Goal: Information Seeking & Learning: Learn about a topic

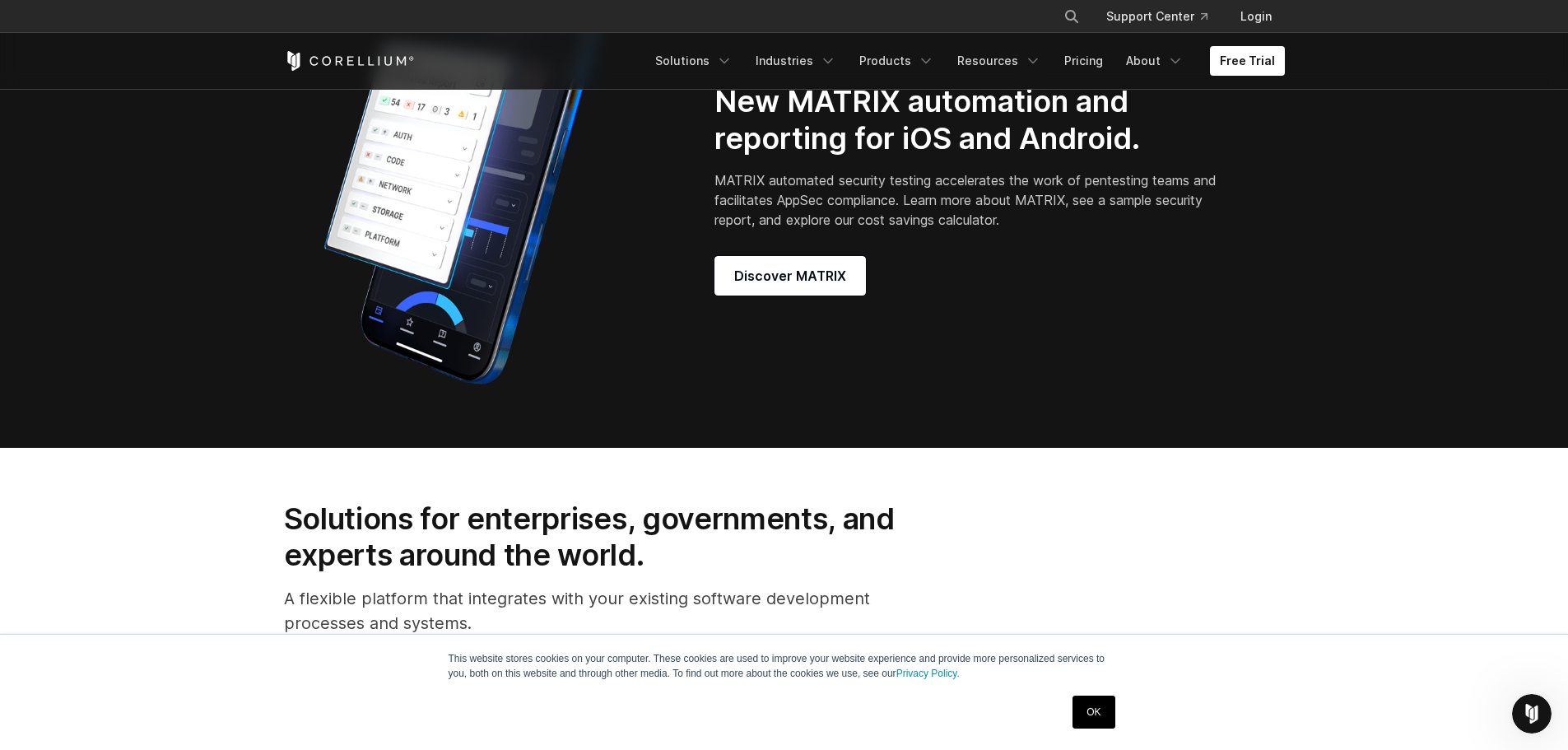
scroll to position [1564, 0]
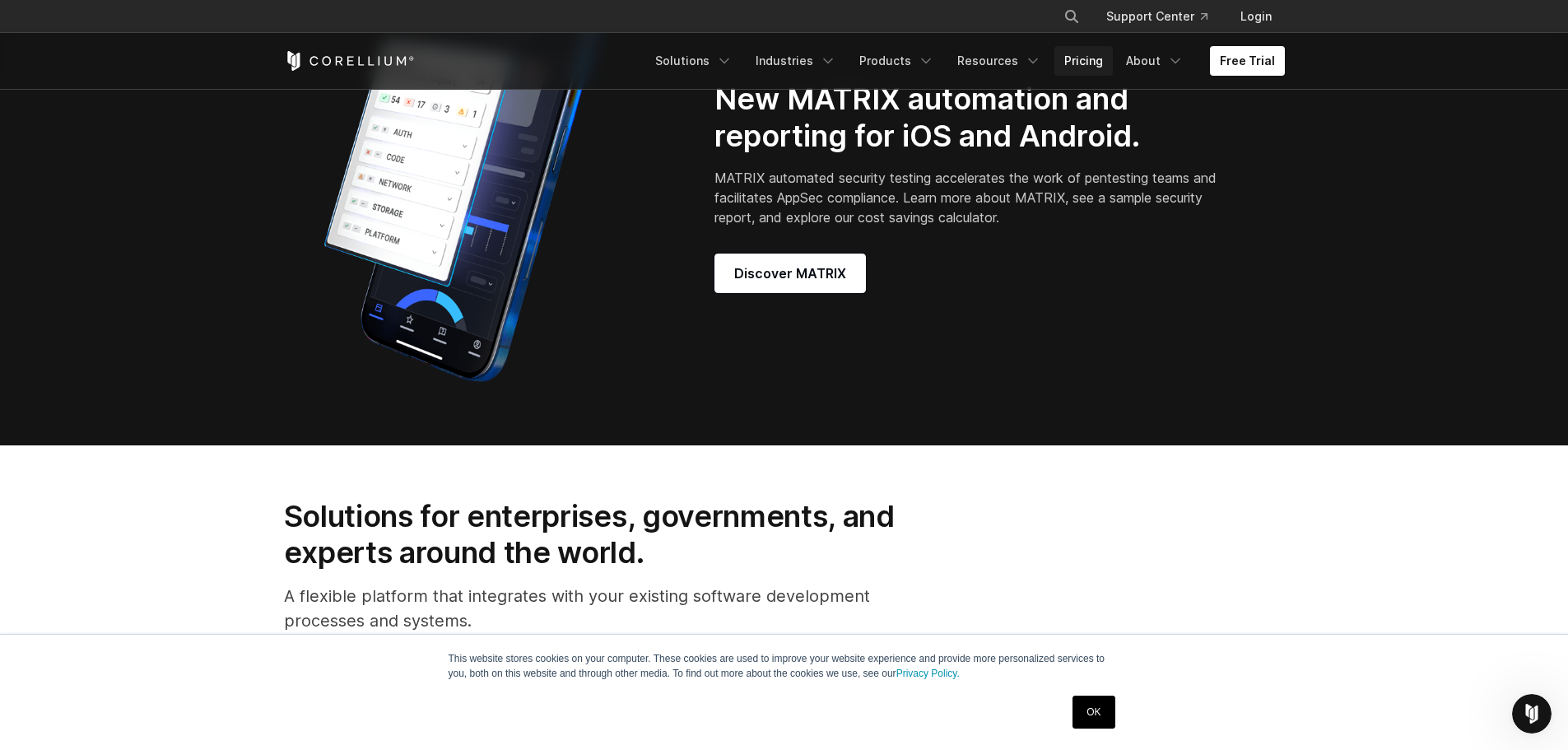
click at [1067, 66] on link "Pricing" at bounding box center [1083, 61] width 58 height 30
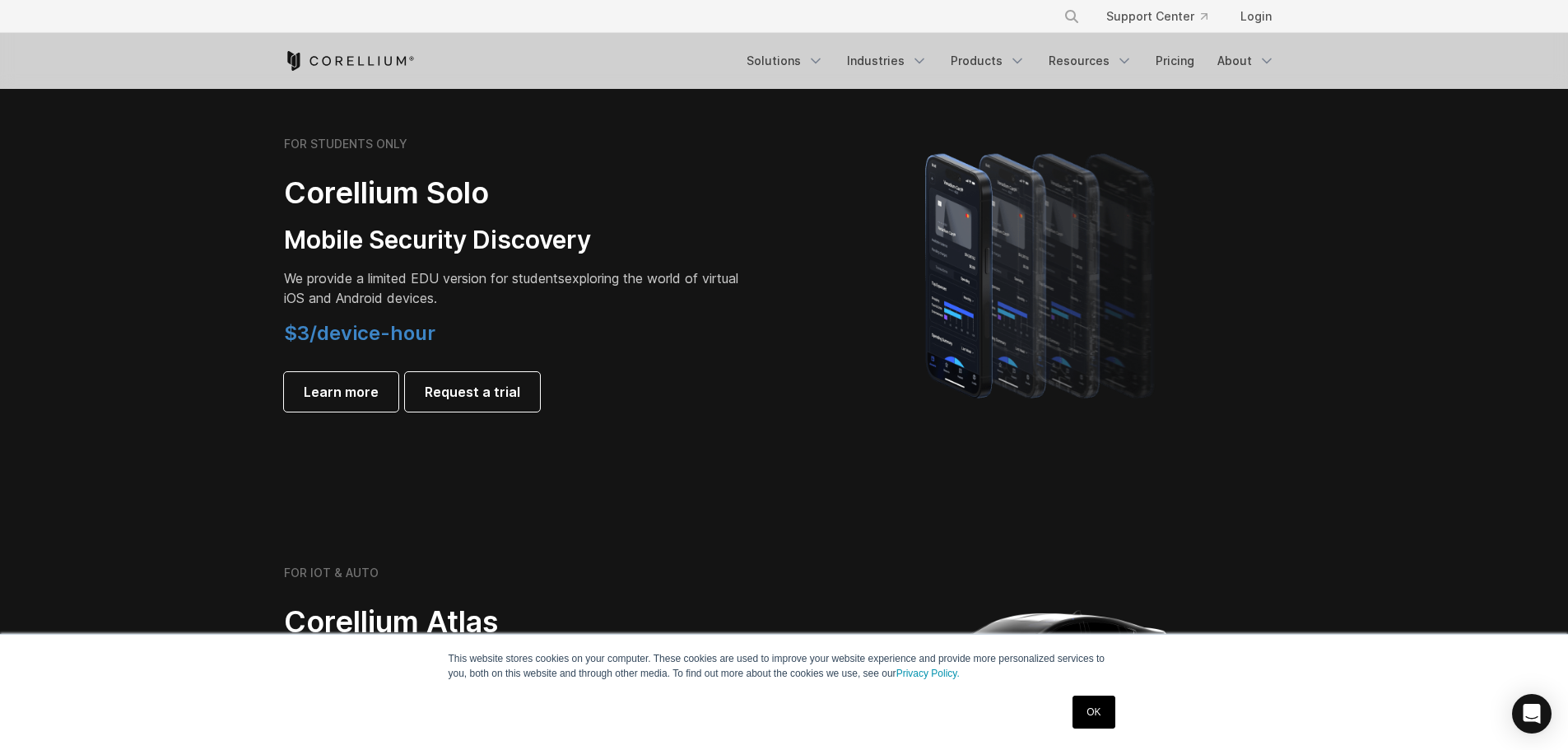
scroll to position [1152, 0]
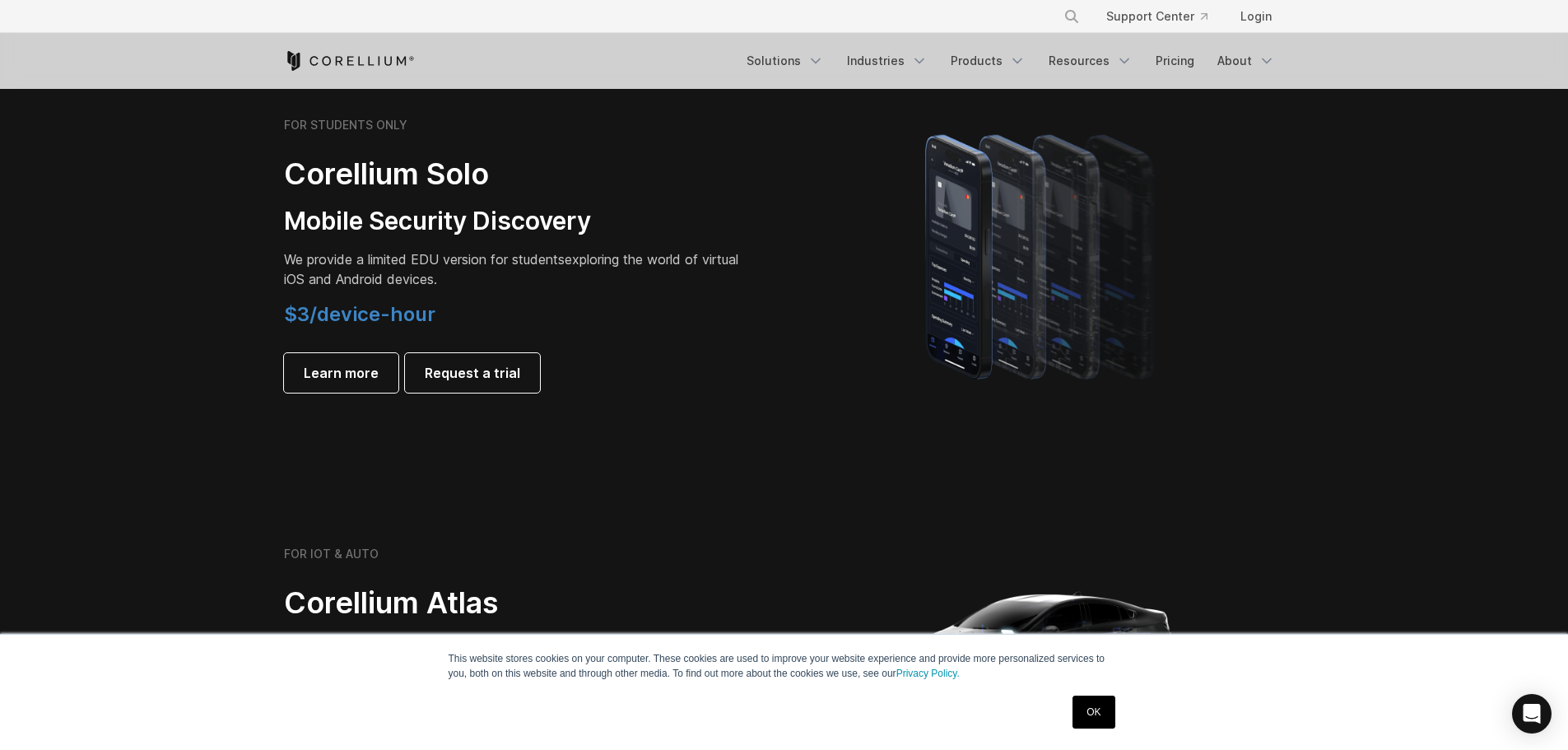
drag, startPoint x: 1090, startPoint y: 709, endPoint x: 1055, endPoint y: 687, distance: 41.3
click at [1088, 709] on link "OK" at bounding box center [1094, 711] width 42 height 33
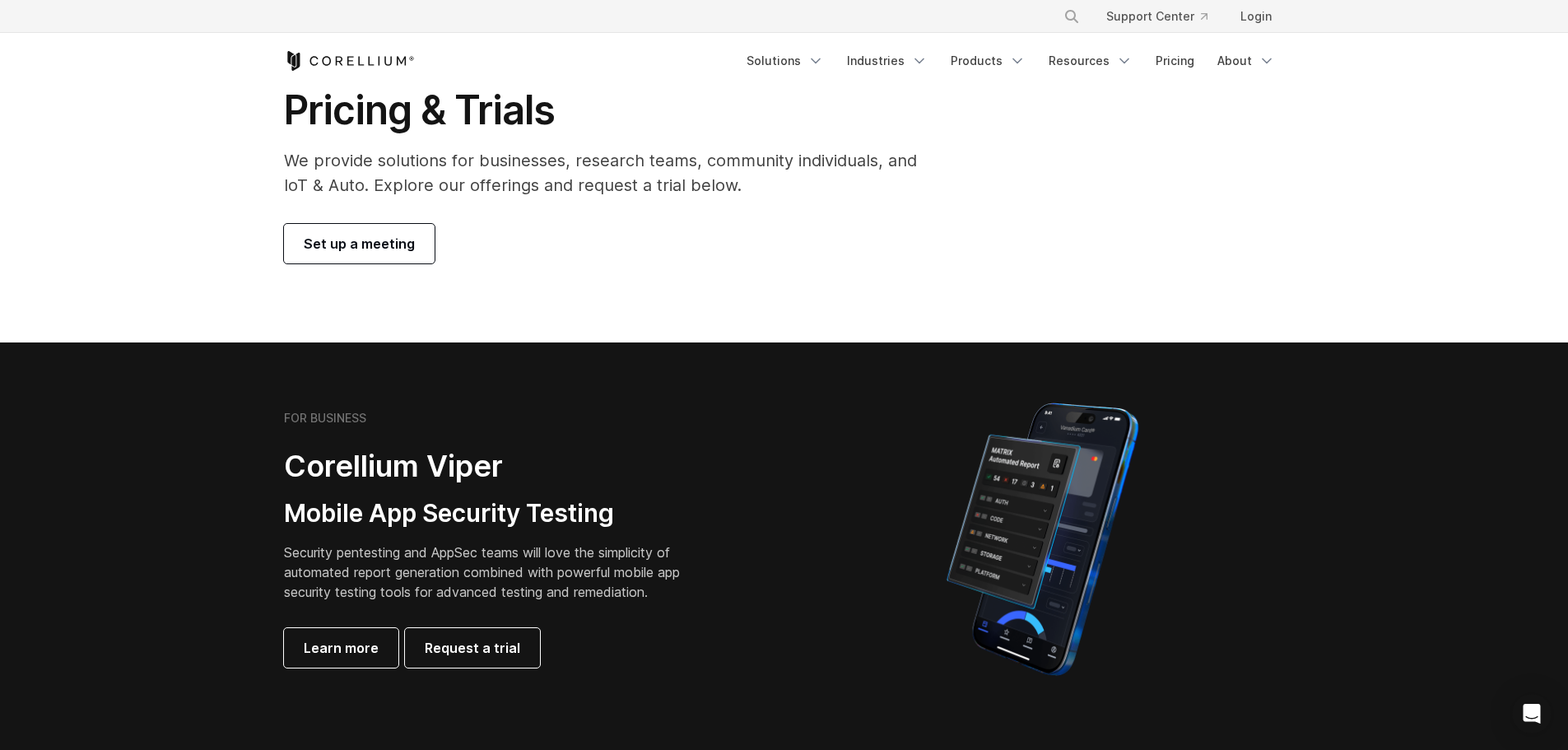
scroll to position [0, 0]
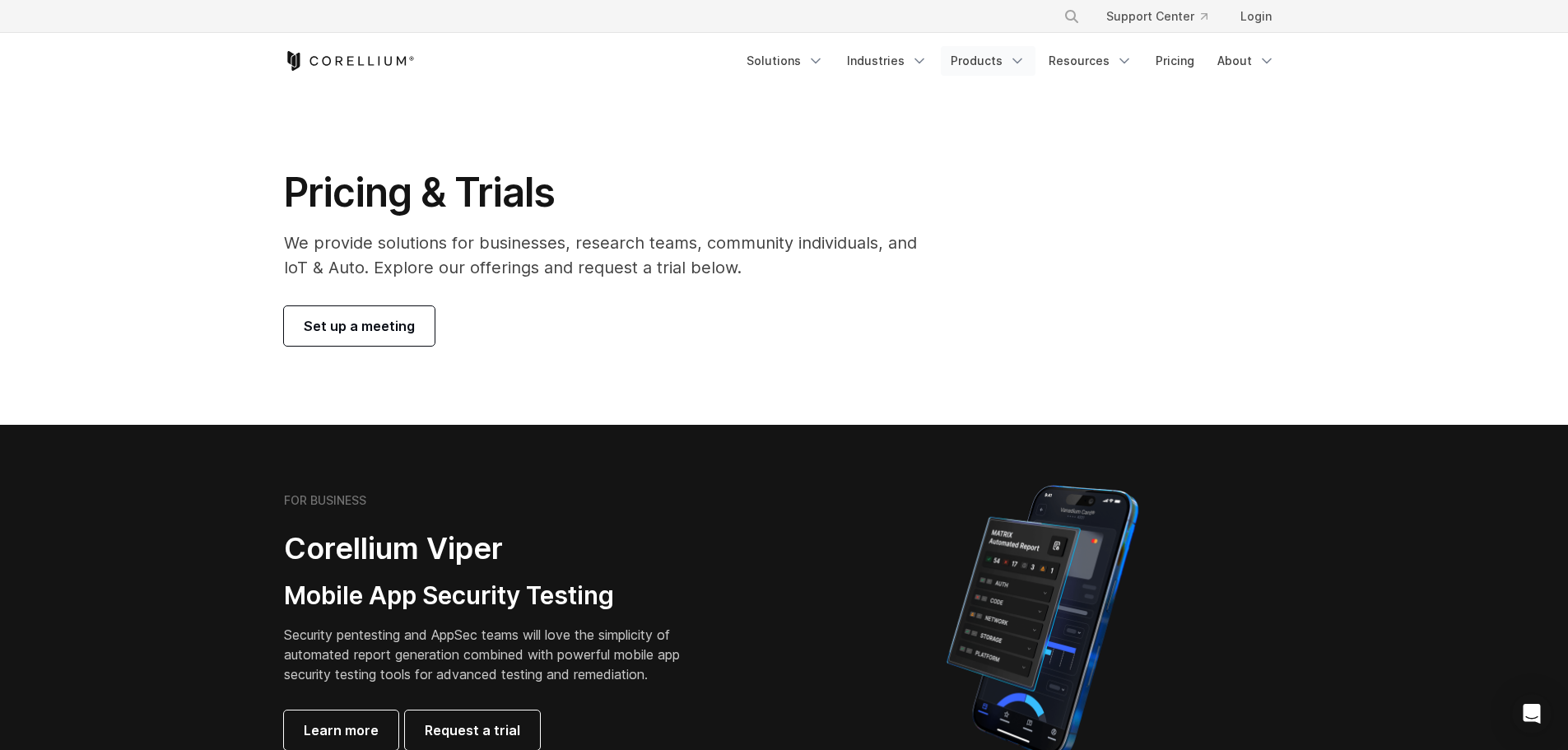
click at [971, 72] on link "Products" at bounding box center [988, 61] width 95 height 30
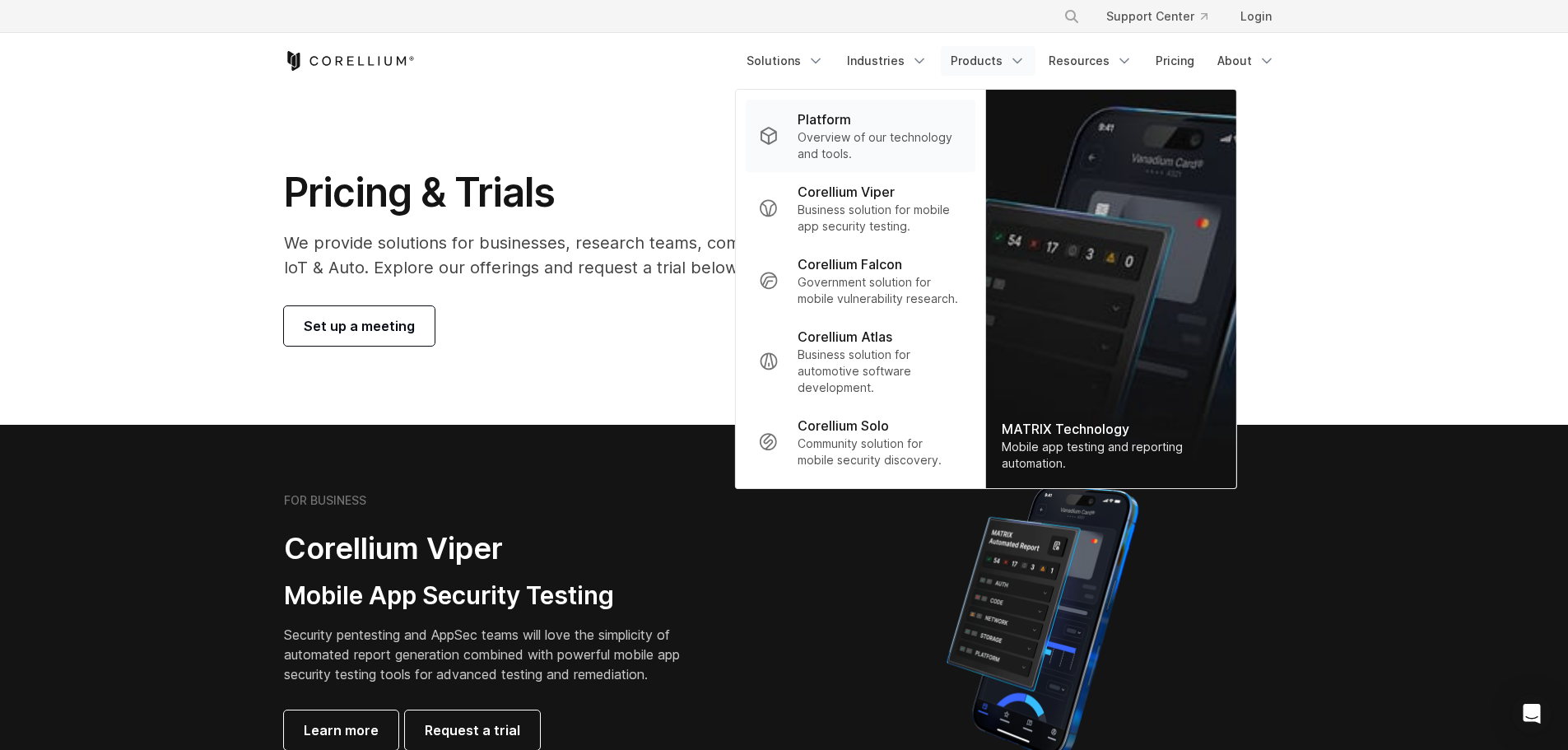
click at [811, 127] on p "Platform" at bounding box center [824, 119] width 54 height 19
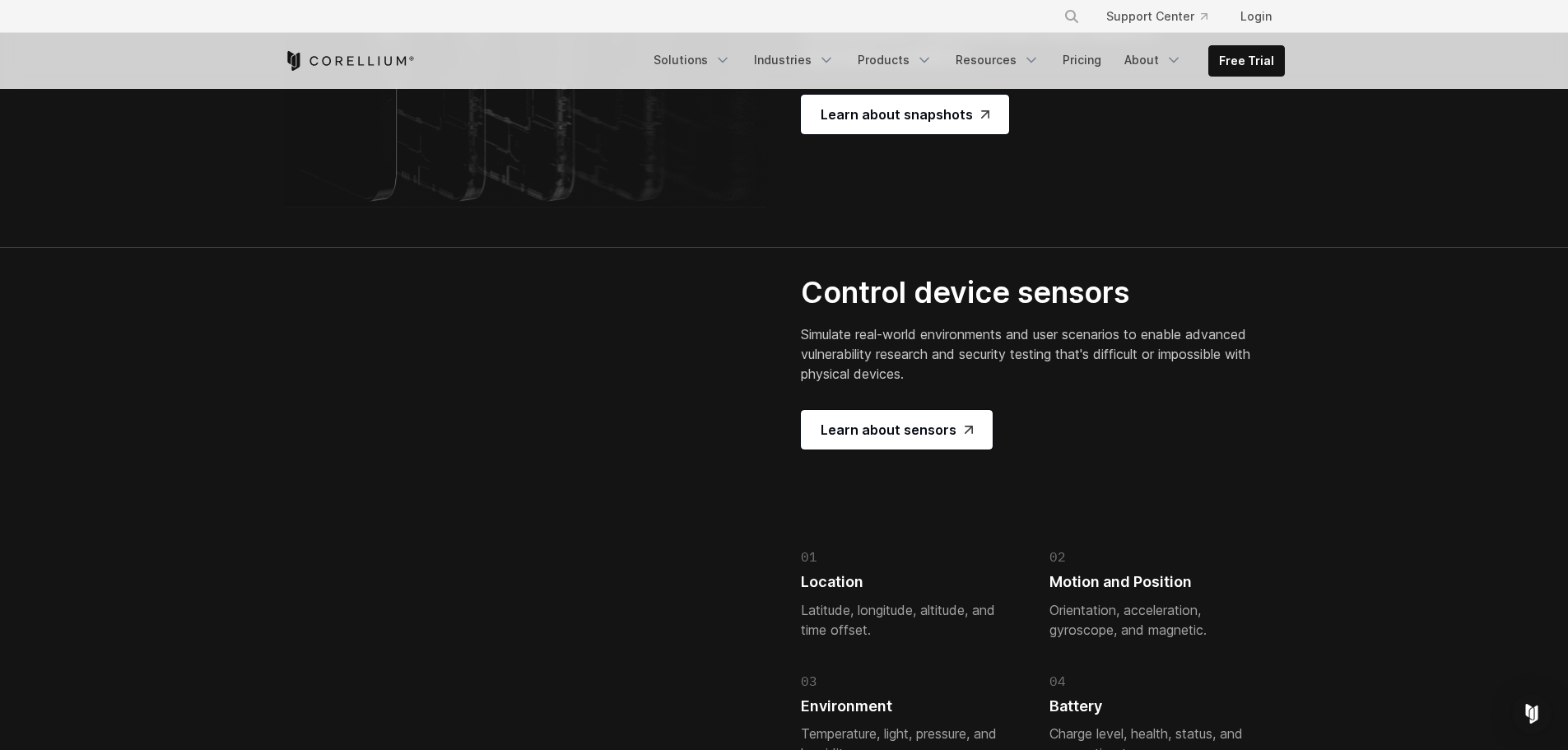
scroll to position [3622, 0]
